Goal: Task Accomplishment & Management: Use online tool/utility

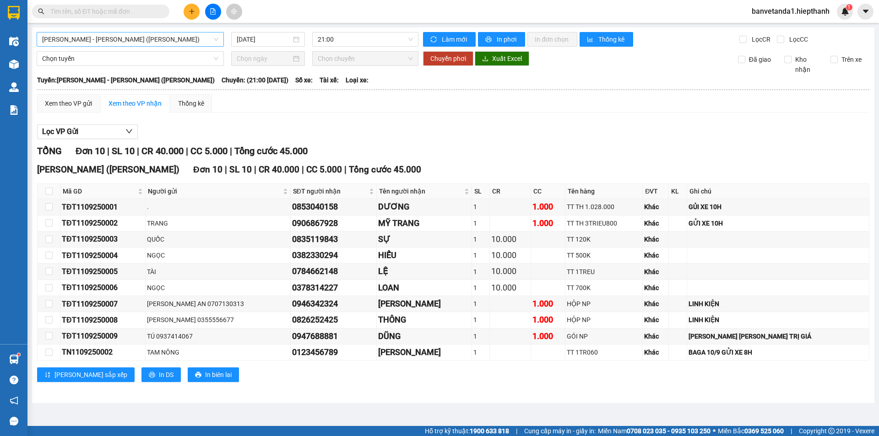
click at [175, 39] on span "[PERSON_NAME] - [PERSON_NAME] ([PERSON_NAME])" at bounding box center [130, 39] width 176 height 14
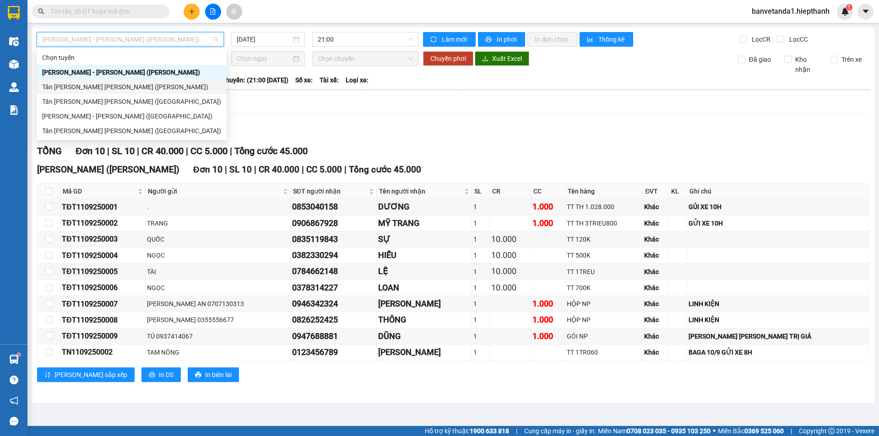
click at [165, 84] on div "Tân [PERSON_NAME] [PERSON_NAME] ([PERSON_NAME])" at bounding box center [131, 87] width 179 height 10
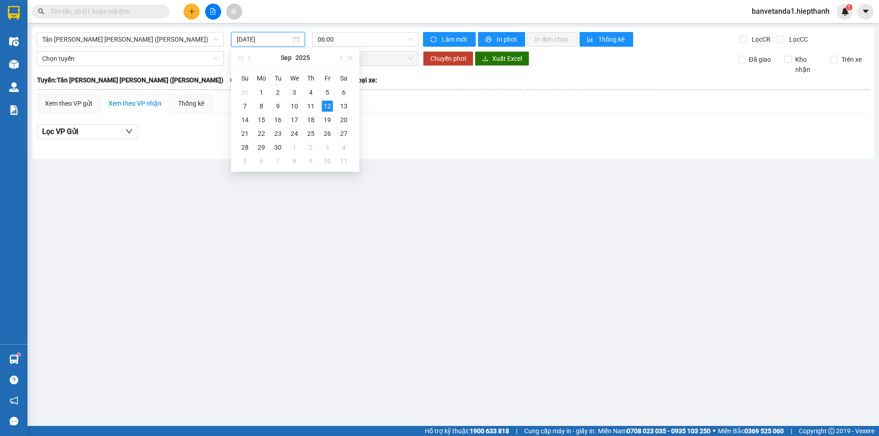
click at [263, 39] on input "[DATE]" at bounding box center [264, 39] width 54 height 10
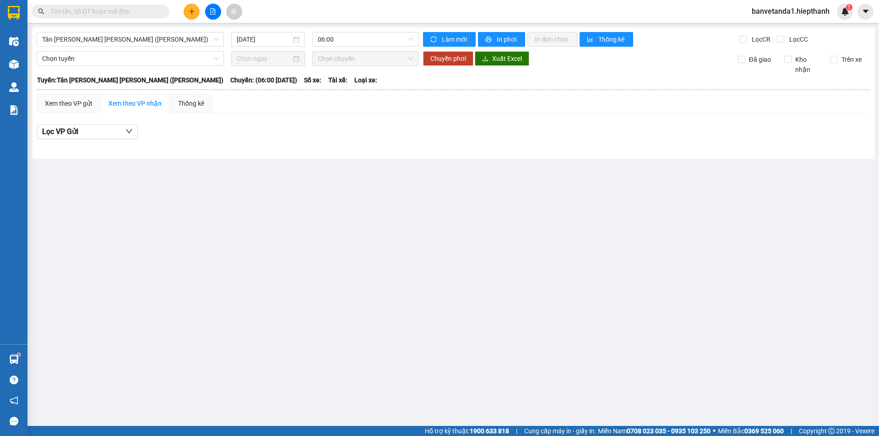
click at [410, 198] on main "[GEOGRAPHIC_DATA][PERSON_NAME][GEOGRAPHIC_DATA][PERSON_NAME] ([PERSON_NAME]) [D…" at bounding box center [439, 213] width 879 height 426
click at [382, 37] on span "06:00" at bounding box center [365, 39] width 95 height 14
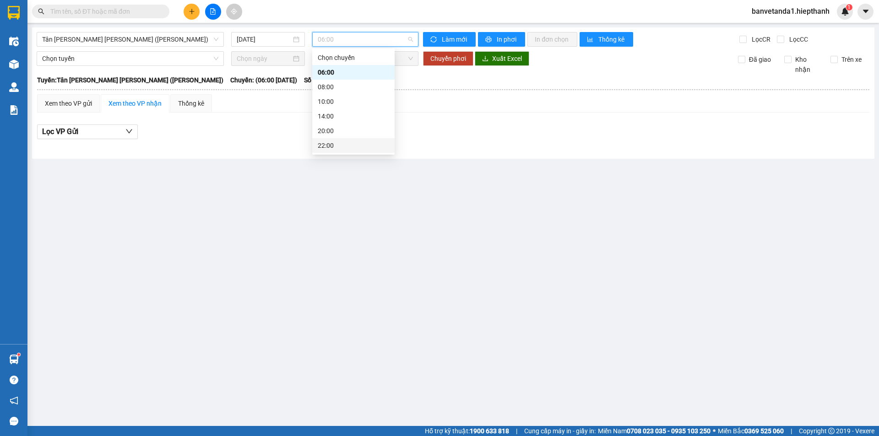
click at [359, 147] on div "22:00" at bounding box center [353, 146] width 71 height 10
click at [256, 42] on input "[DATE]" at bounding box center [264, 39] width 54 height 10
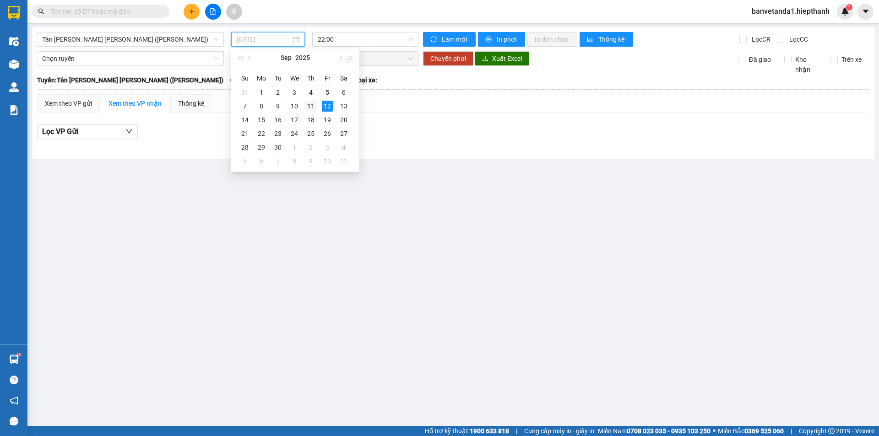
click at [313, 103] on div "11" at bounding box center [310, 106] width 11 height 11
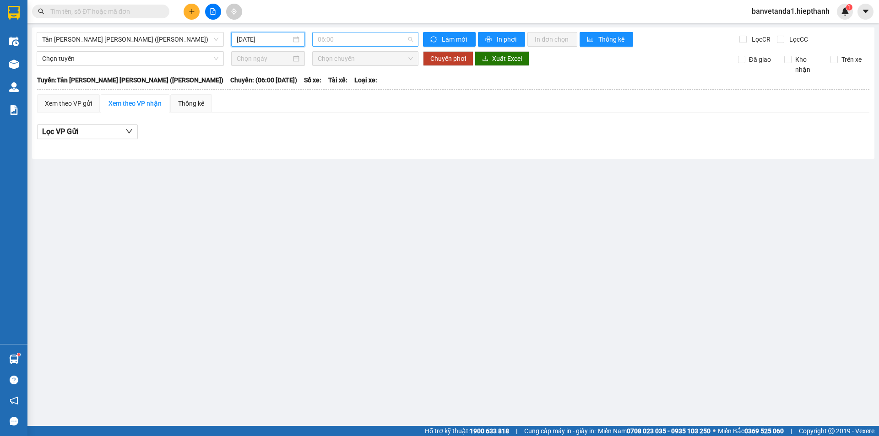
drag, startPoint x: 368, startPoint y: 41, endPoint x: 368, endPoint y: 75, distance: 33.9
click at [368, 43] on span "06:00" at bounding box center [365, 39] width 95 height 14
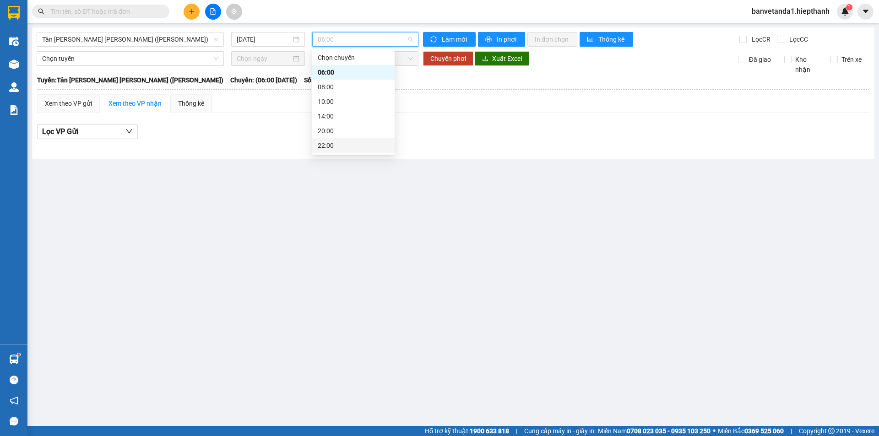
click at [365, 150] on div "22:00" at bounding box center [353, 146] width 71 height 10
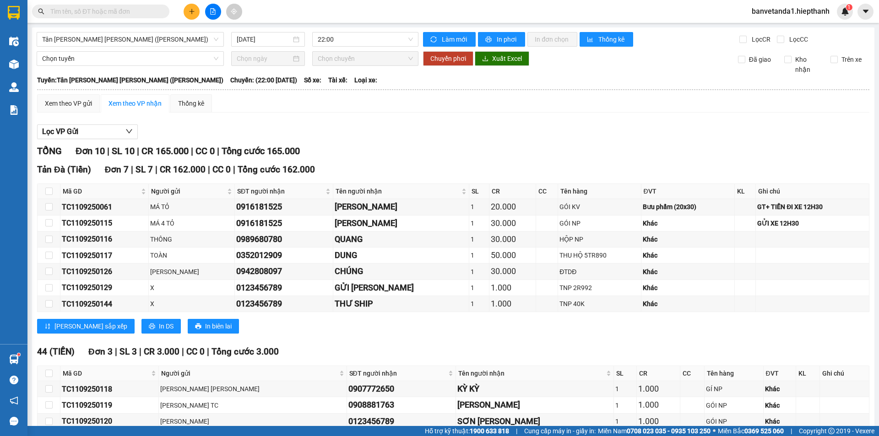
click at [583, 139] on div at bounding box center [453, 139] width 832 height 0
click at [467, 119] on div "Xem theo VP gửi Xem theo [PERSON_NAME] Thống kê Lọc VP Gửi [PERSON_NAME] 10 | …" at bounding box center [453, 278] width 832 height 368
click at [367, 40] on span "22:00" at bounding box center [365, 39] width 95 height 14
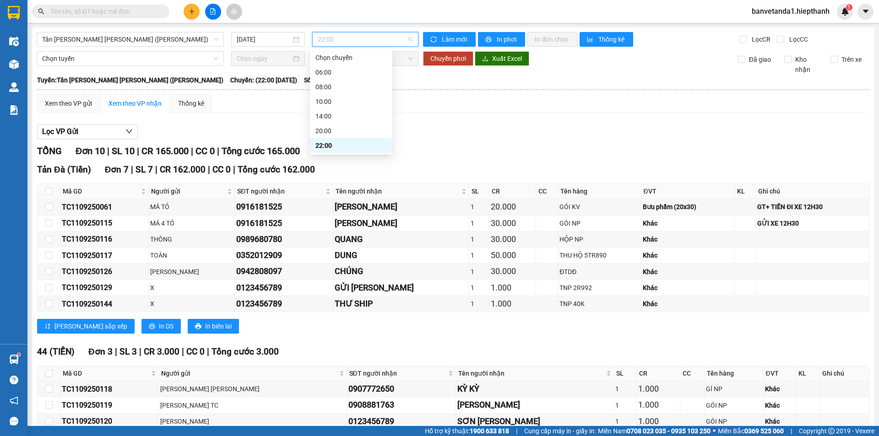
click at [620, 131] on div "Lọc VP Gửi" at bounding box center [453, 131] width 832 height 15
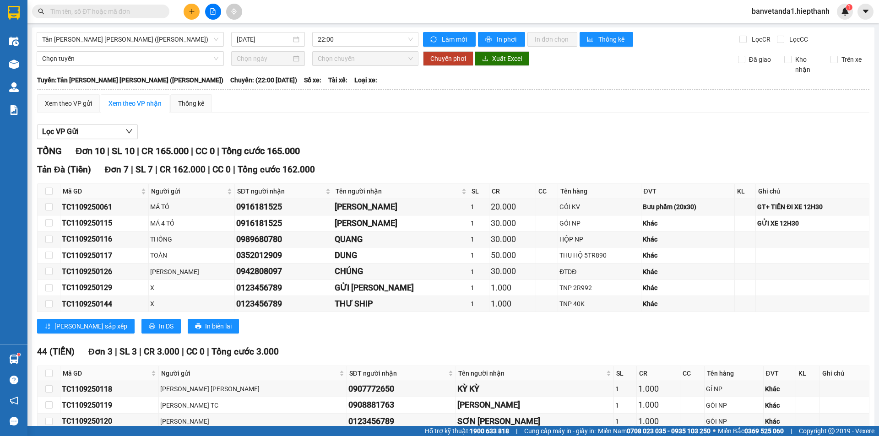
click at [598, 138] on div "Lọc VP Gửi" at bounding box center [453, 131] width 832 height 15
click at [593, 136] on div "Lọc VP Gửi" at bounding box center [453, 131] width 832 height 15
click at [507, 146] on div "[PERSON_NAME] 10 | SL 10 | CR 165.000 | CC 0 | [PERSON_NAME] 165.000" at bounding box center [453, 151] width 832 height 14
click at [412, 135] on div "Lọc VP Gửi" at bounding box center [453, 131] width 832 height 15
click at [246, 37] on input "[DATE]" at bounding box center [264, 39] width 54 height 10
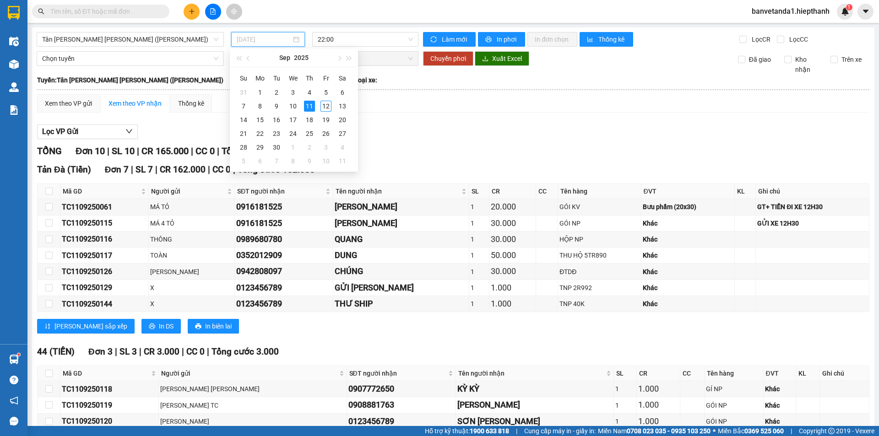
type input "[DATE]"
click at [309, 104] on div "11" at bounding box center [309, 106] width 11 height 11
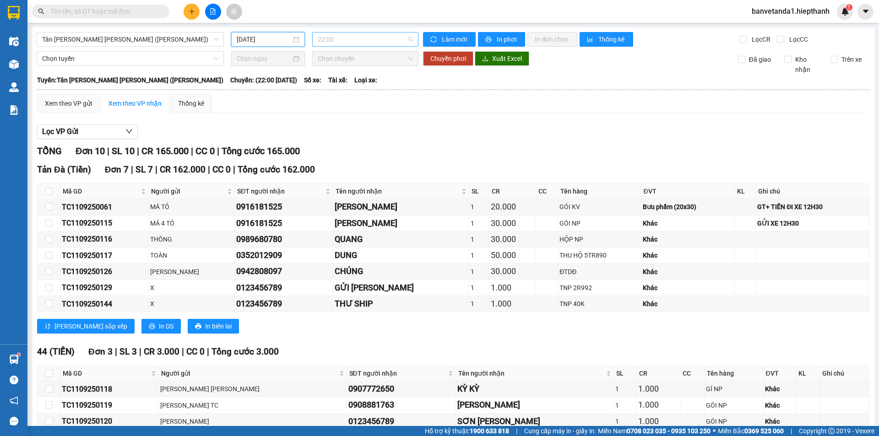
click at [336, 40] on span "22:00" at bounding box center [365, 39] width 95 height 14
click at [169, 40] on span "Tân [PERSON_NAME] [PERSON_NAME] ([PERSON_NAME])" at bounding box center [130, 39] width 176 height 14
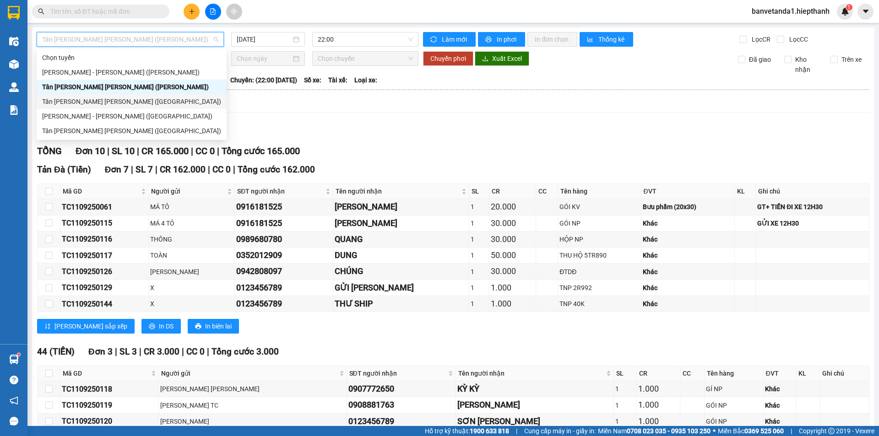
click at [154, 103] on div "Tân [PERSON_NAME] [PERSON_NAME] ([GEOGRAPHIC_DATA])" at bounding box center [131, 102] width 179 height 10
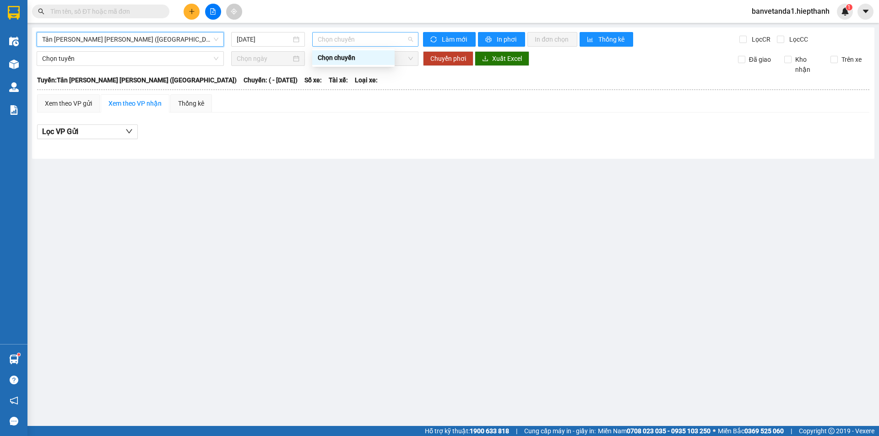
click at [346, 40] on span "Chọn chuyến" at bounding box center [365, 39] width 95 height 14
click at [257, 36] on input "[DATE]" at bounding box center [264, 39] width 54 height 10
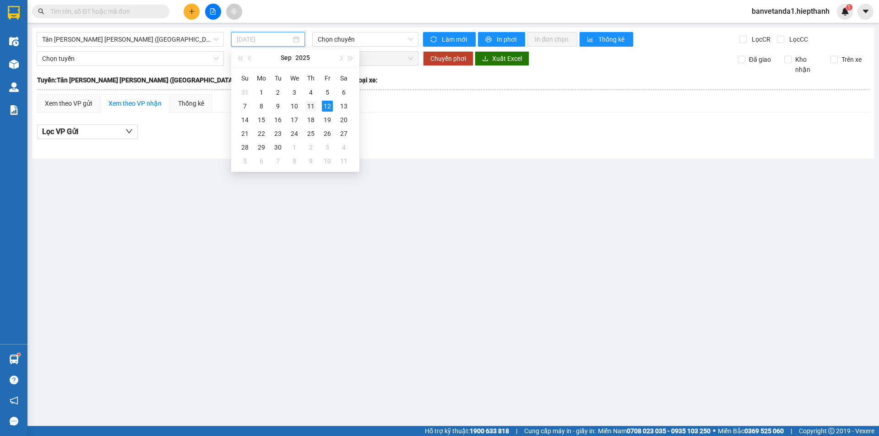
click at [315, 105] on div "11" at bounding box center [310, 106] width 11 height 11
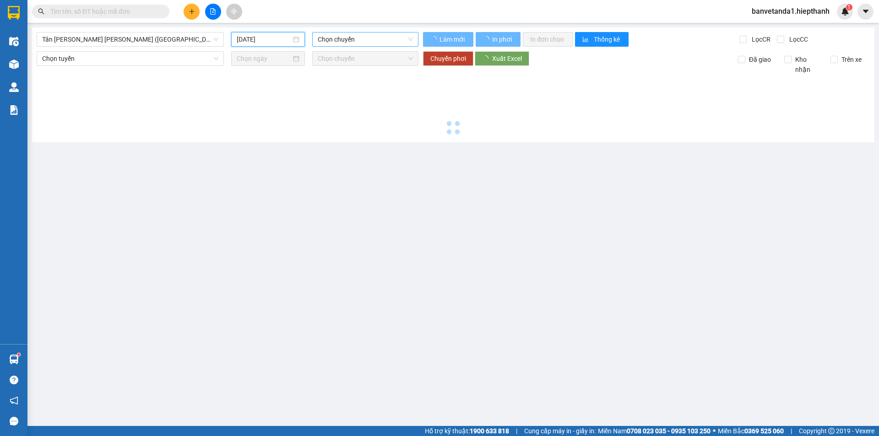
click at [353, 41] on span "Chọn chuyến" at bounding box center [365, 39] width 95 height 14
type input "[DATE]"
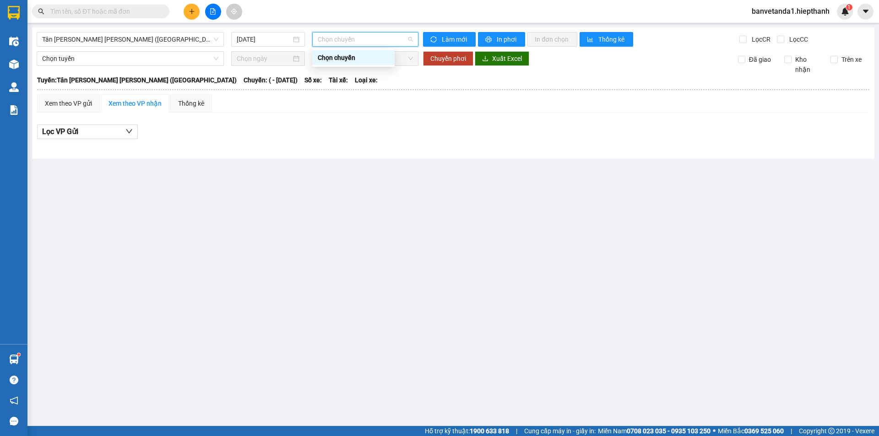
click at [350, 58] on div "Chọn chuyến" at bounding box center [353, 58] width 71 height 10
click at [157, 38] on span "Tân [PERSON_NAME] [PERSON_NAME] ([GEOGRAPHIC_DATA])" at bounding box center [130, 39] width 176 height 14
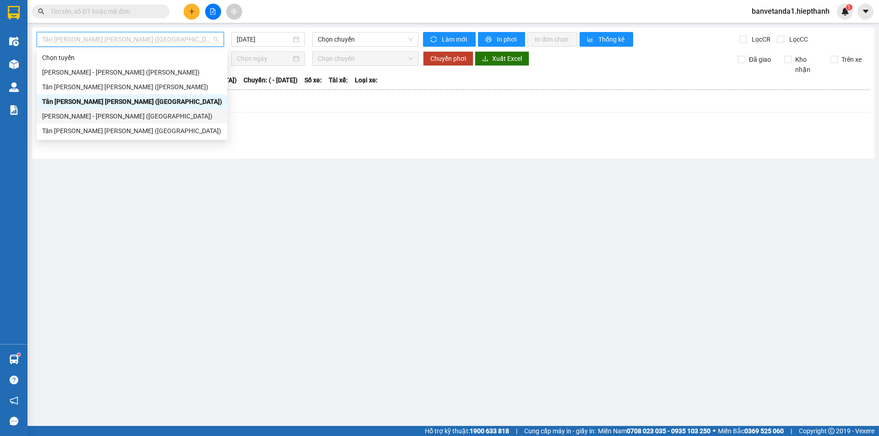
click at [135, 115] on div "[PERSON_NAME] - [PERSON_NAME] ([GEOGRAPHIC_DATA])" at bounding box center [132, 116] width 180 height 10
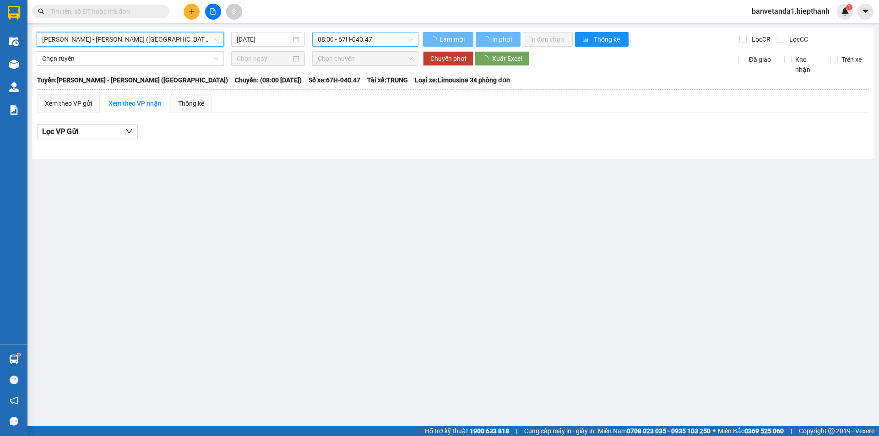
click at [336, 41] on span "08:00 - 67H-040.47" at bounding box center [365, 39] width 95 height 14
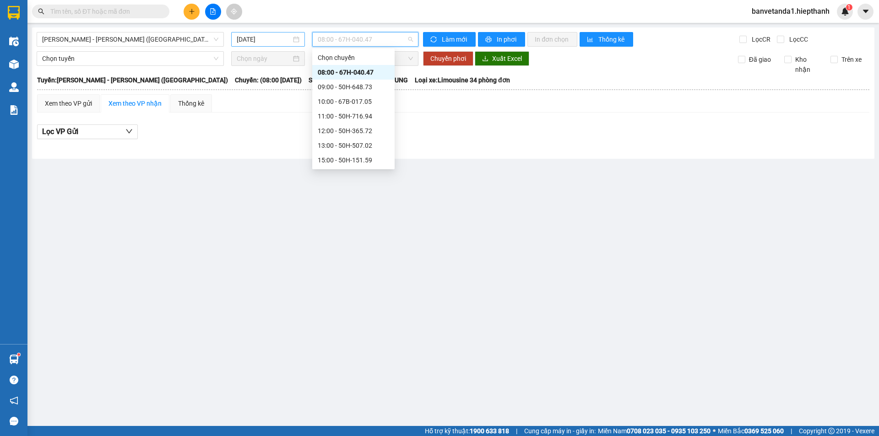
click at [271, 39] on input "[DATE]" at bounding box center [264, 39] width 54 height 10
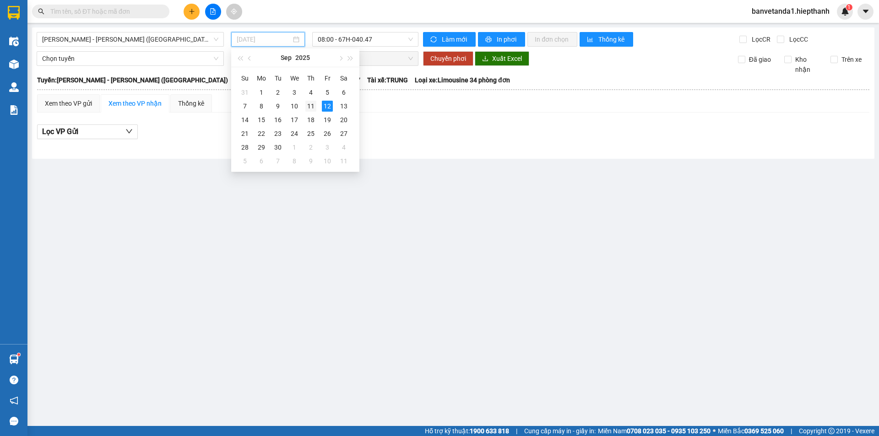
click at [304, 106] on td "11" at bounding box center [311, 106] width 16 height 14
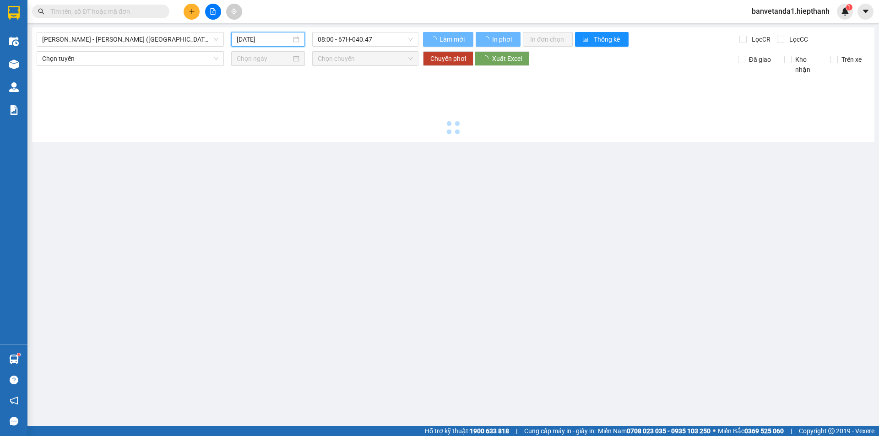
type input "[DATE]"
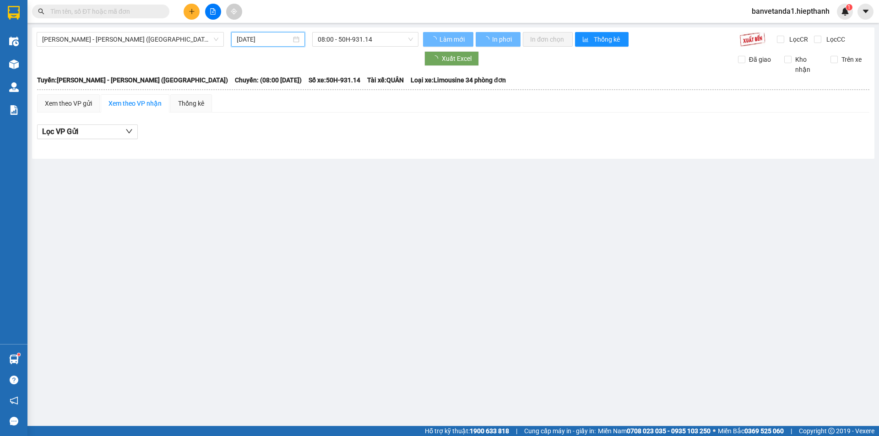
click at [257, 41] on input "[DATE]" at bounding box center [264, 39] width 54 height 10
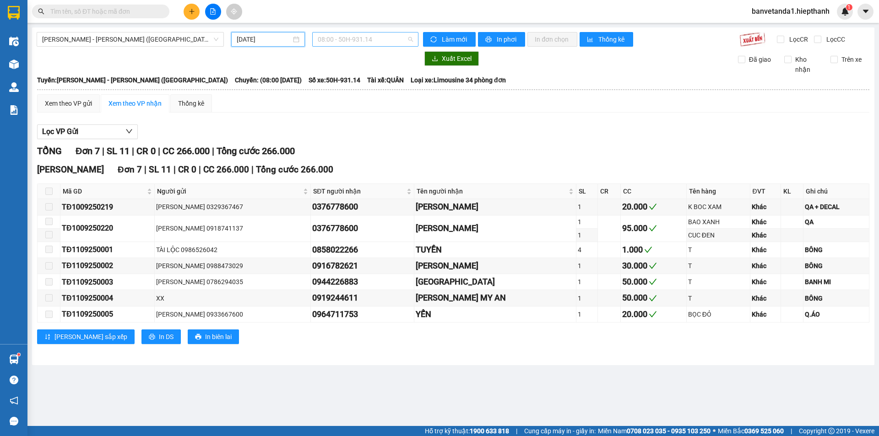
click at [361, 37] on span "08:00 - 50H-931.14" at bounding box center [365, 39] width 95 height 14
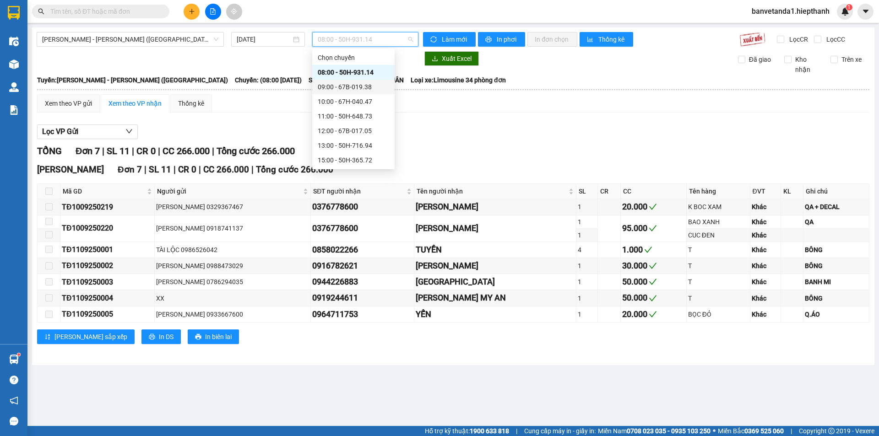
click at [349, 84] on div "09:00 - 67B-019.38" at bounding box center [353, 87] width 71 height 10
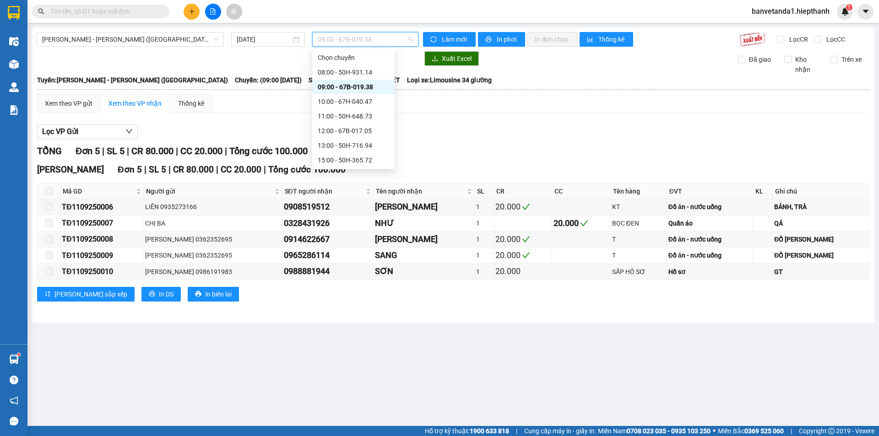
click at [347, 40] on span "09:00 - 67B-019.38" at bounding box center [365, 39] width 95 height 14
click at [343, 97] on div "10:00 - 67H-040.47" at bounding box center [353, 102] width 71 height 10
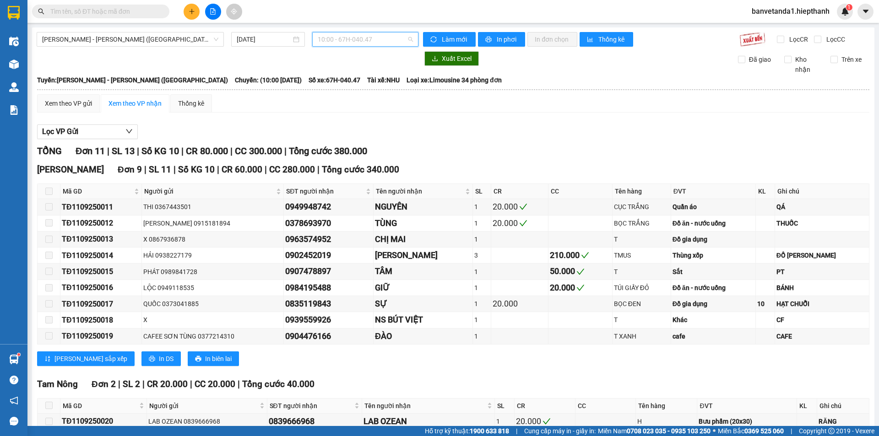
click at [330, 34] on span "10:00 - 67H-040.47" at bounding box center [365, 39] width 95 height 14
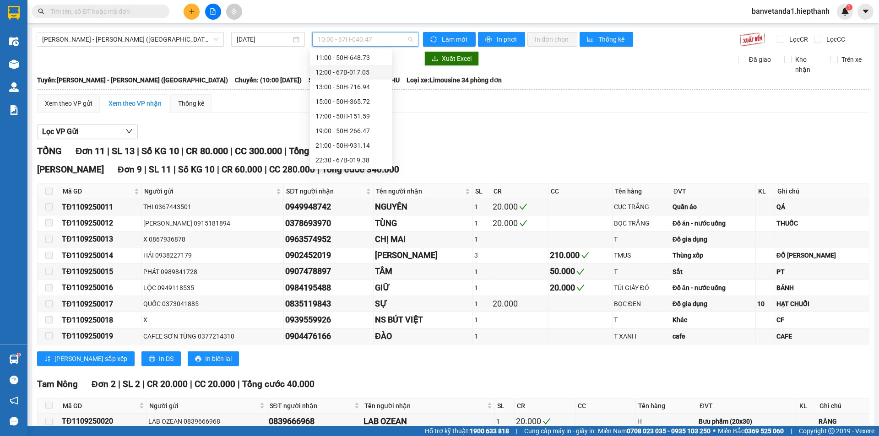
scroll to position [13, 0]
click at [328, 99] on div "11:00 - 50H-648.73" at bounding box center [350, 103] width 71 height 10
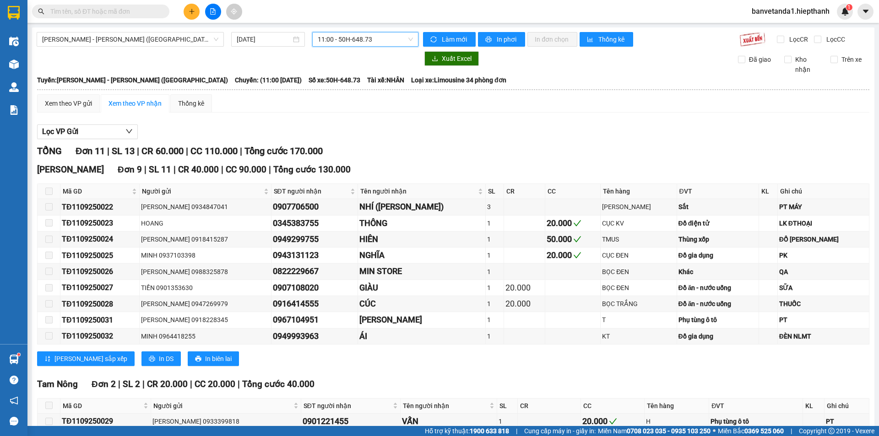
click at [333, 38] on span "11:00 - 50H-648.73" at bounding box center [365, 39] width 95 height 14
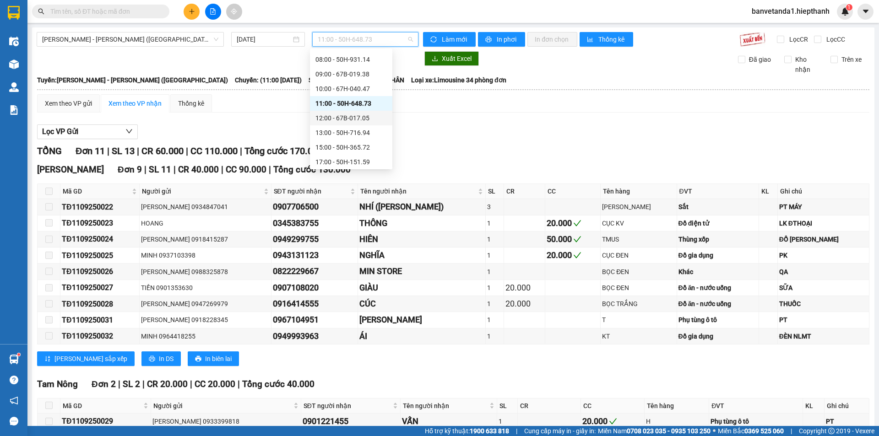
click at [351, 114] on div "12:00 - 67B-017.05" at bounding box center [350, 118] width 71 height 10
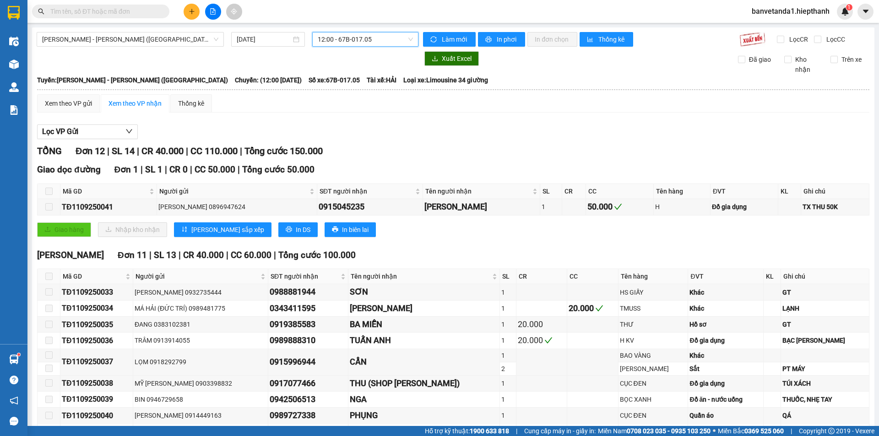
click at [343, 38] on span "12:00 - 67B-017.05" at bounding box center [365, 39] width 95 height 14
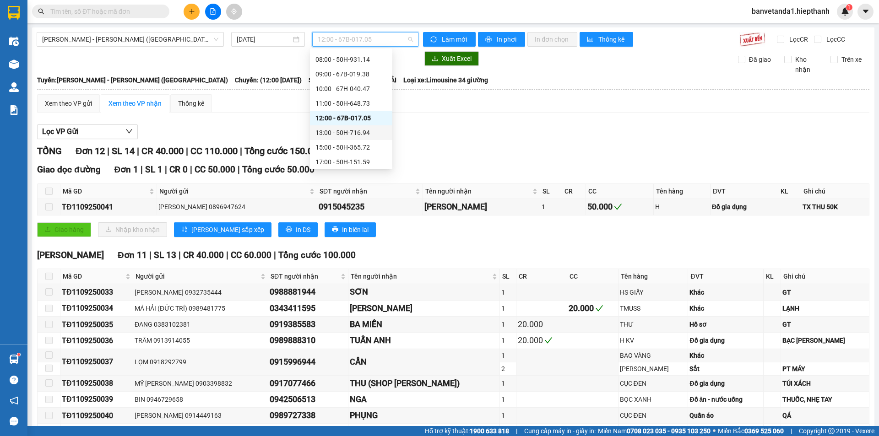
click at [346, 129] on div "13:00 - 50H-716.94" at bounding box center [350, 133] width 71 height 10
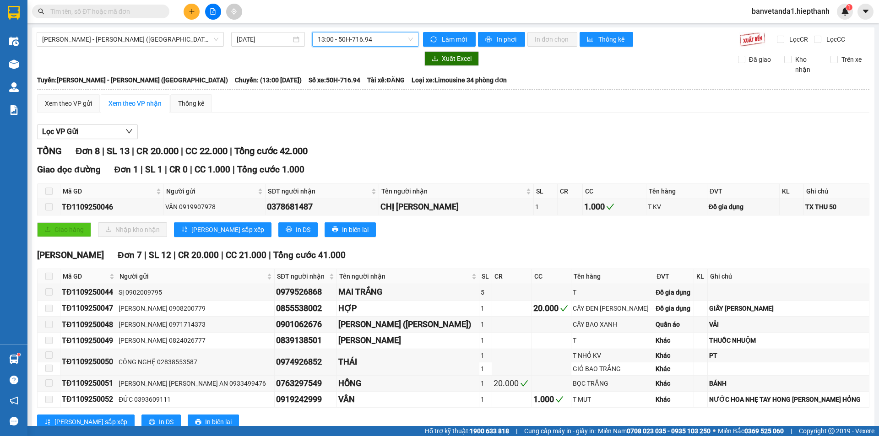
click at [343, 37] on span "13:00 - 50H-716.94" at bounding box center [365, 39] width 95 height 14
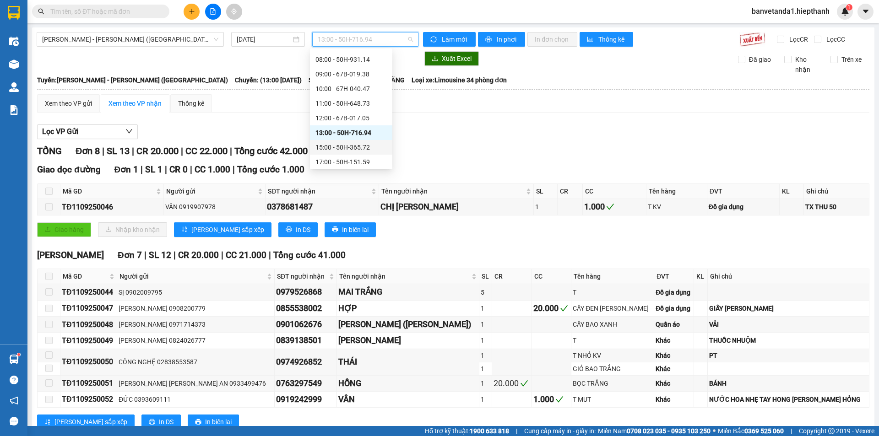
click at [337, 147] on div "15:00 - 50H-365.72" at bounding box center [350, 147] width 71 height 10
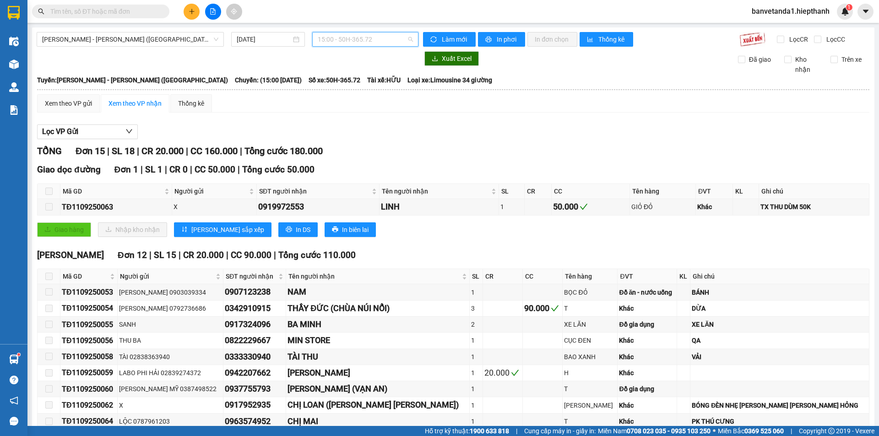
click at [337, 37] on span "15:00 - 50H-365.72" at bounding box center [365, 39] width 95 height 14
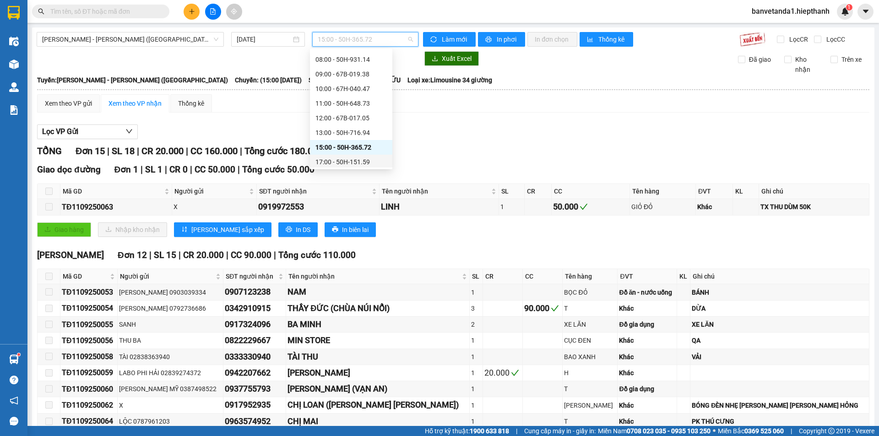
click at [343, 159] on div "17:00 - 50H-151.59" at bounding box center [350, 162] width 71 height 10
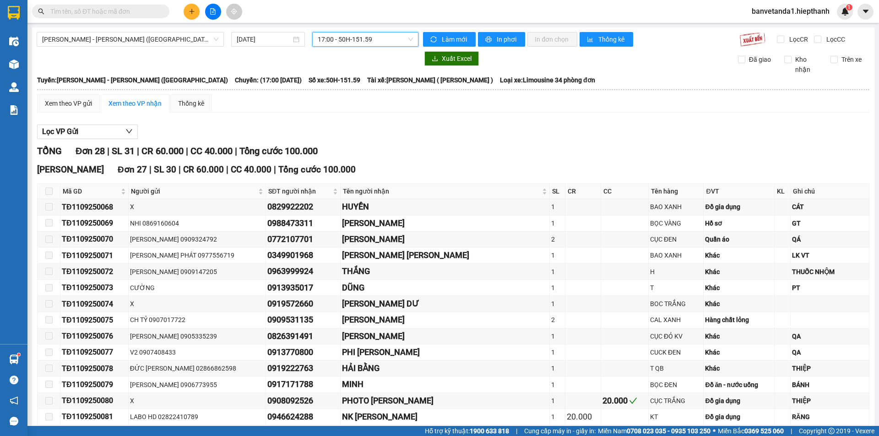
click at [341, 36] on span "17:00 - 50H-151.59" at bounding box center [365, 39] width 95 height 14
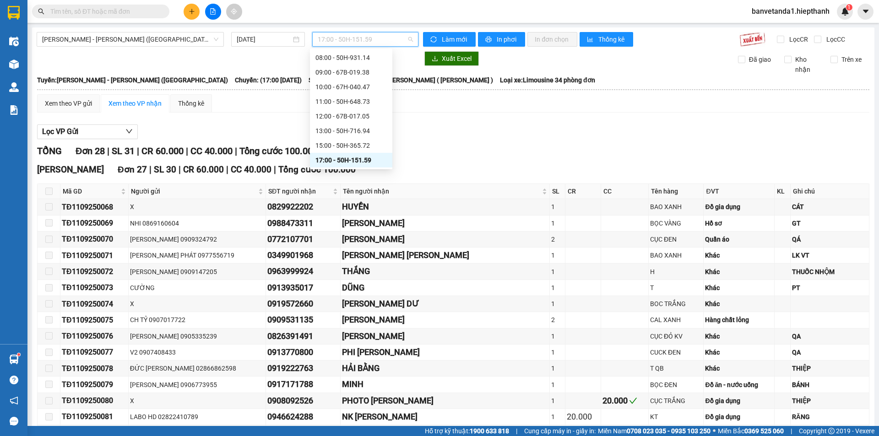
scroll to position [59, 0]
click at [344, 126] on div "19:00 - 50H-266.47" at bounding box center [350, 131] width 71 height 10
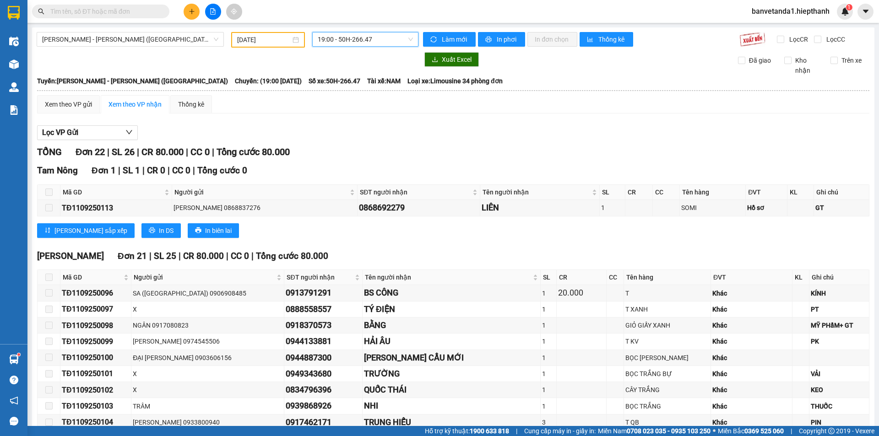
click at [347, 42] on span "19:00 - 50H-266.47" at bounding box center [365, 39] width 95 height 14
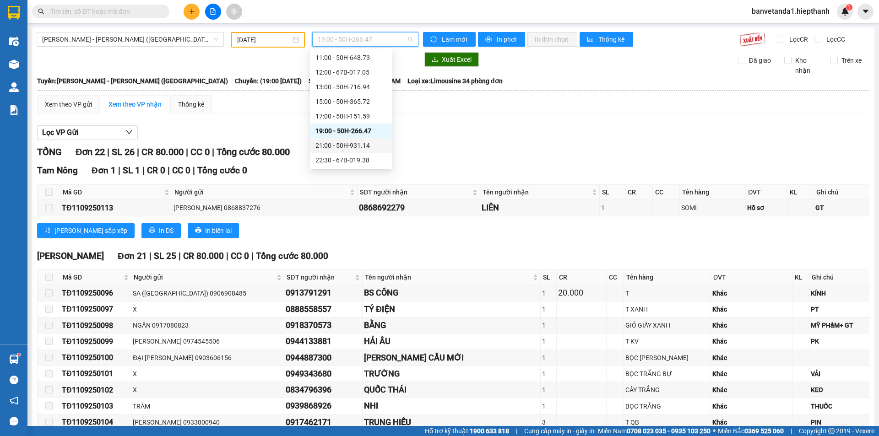
click at [361, 140] on div "21:00 - 50H-931.14" at bounding box center [351, 145] width 82 height 15
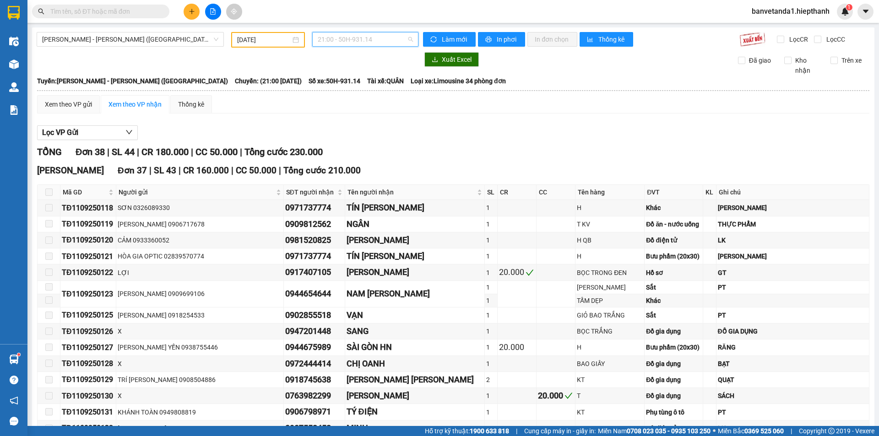
click at [354, 38] on span "21:00 - 50H-931.14" at bounding box center [365, 39] width 95 height 14
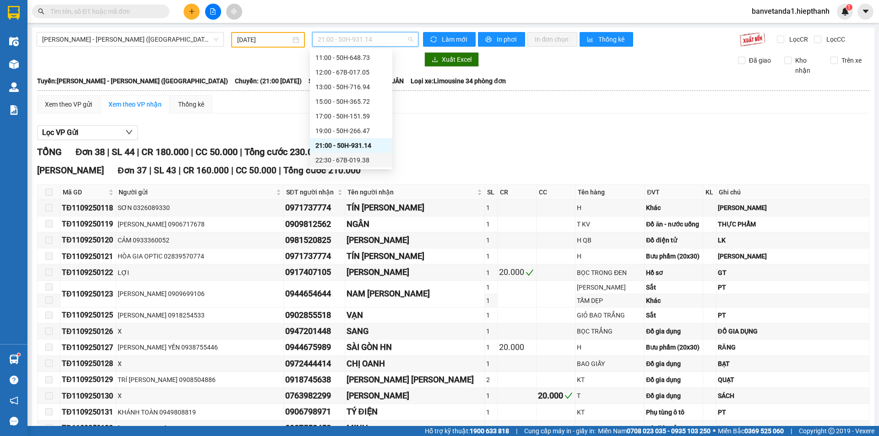
click at [354, 156] on div "22:30 - 67B-019.38" at bounding box center [350, 160] width 71 height 10
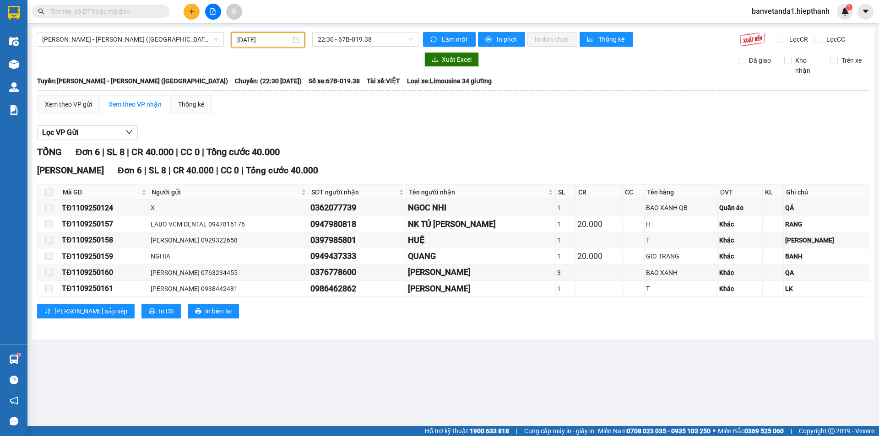
click at [258, 39] on input "[DATE]" at bounding box center [264, 40] width 54 height 10
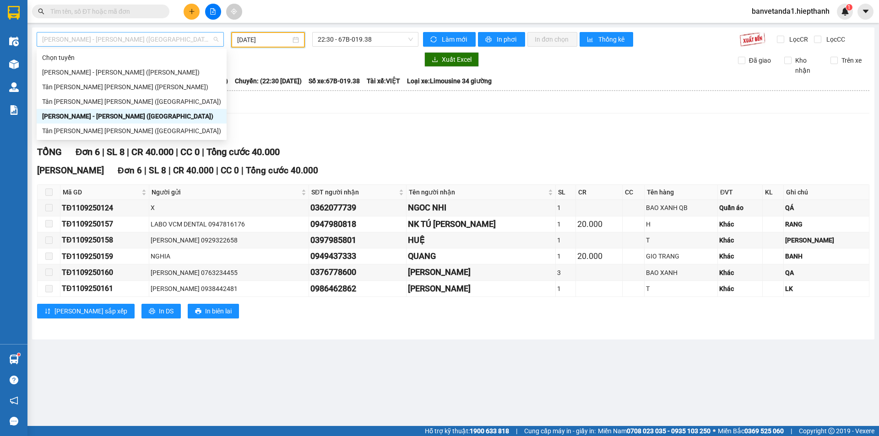
click at [164, 42] on span "[PERSON_NAME] - [PERSON_NAME] ([GEOGRAPHIC_DATA])" at bounding box center [130, 39] width 176 height 14
click at [103, 73] on div "[PERSON_NAME] - [PERSON_NAME] ([PERSON_NAME])" at bounding box center [131, 72] width 179 height 10
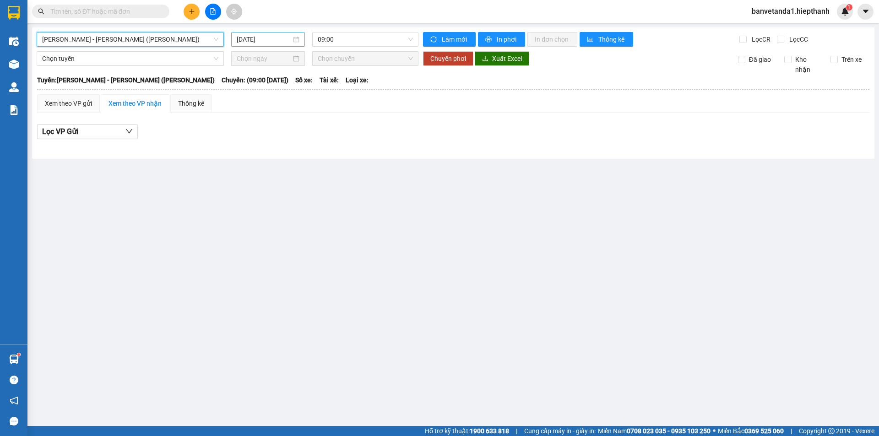
click at [262, 34] on div "[DATE]" at bounding box center [268, 39] width 74 height 15
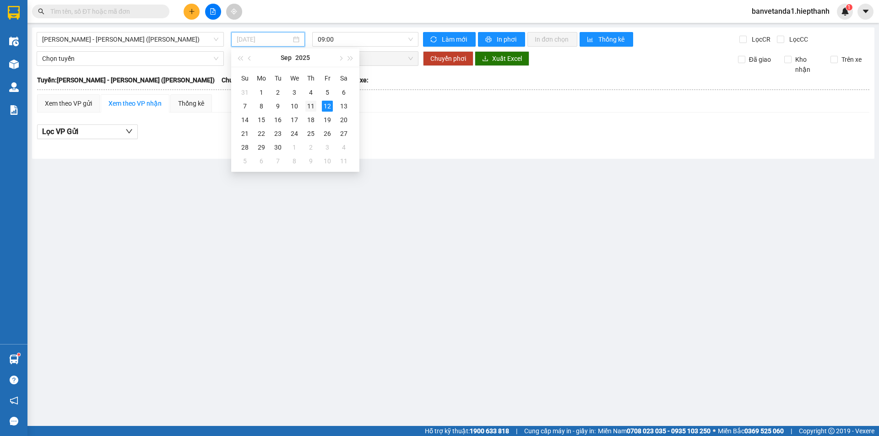
click at [312, 105] on div "11" at bounding box center [310, 106] width 11 height 11
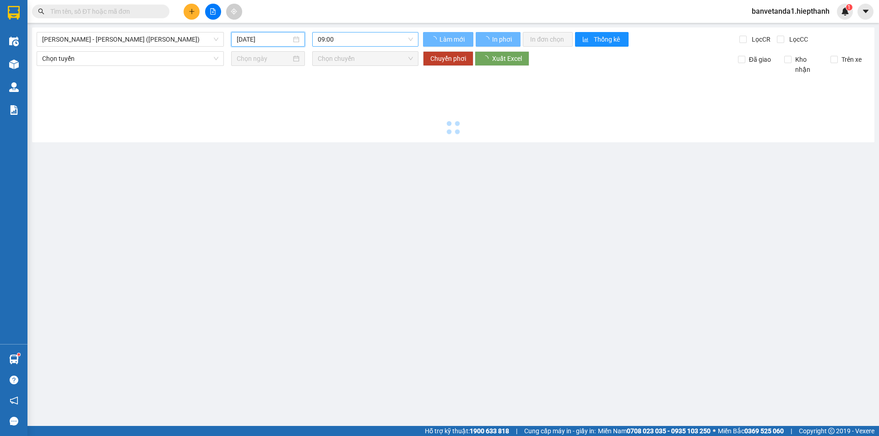
type input "[DATE]"
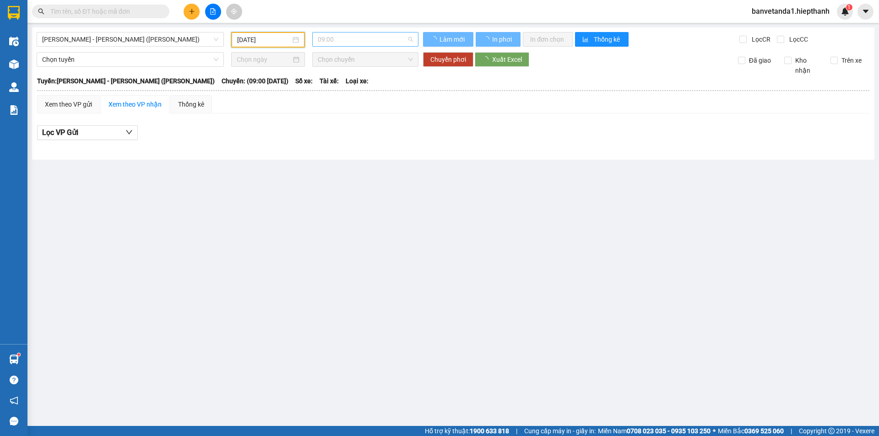
click at [358, 40] on span "09:00" at bounding box center [365, 39] width 95 height 14
click at [356, 103] on div "21:00" at bounding box center [353, 102] width 71 height 10
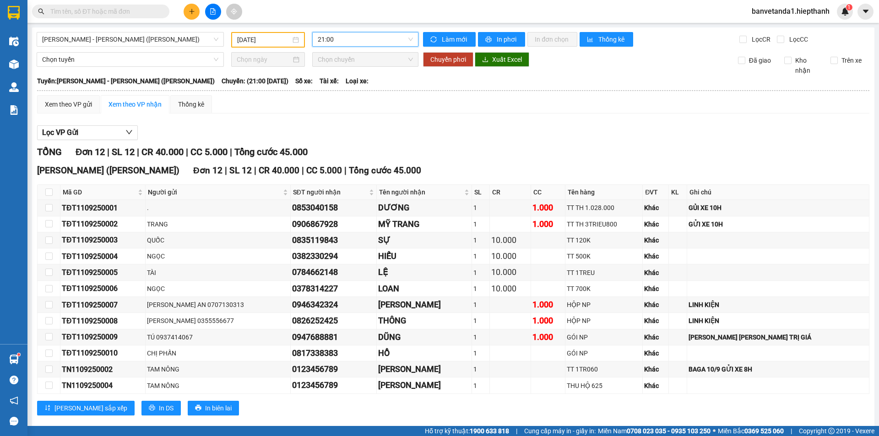
click at [446, 130] on div "Lọc VP Gửi" at bounding box center [453, 132] width 832 height 15
